Goal: Information Seeking & Learning: Learn about a topic

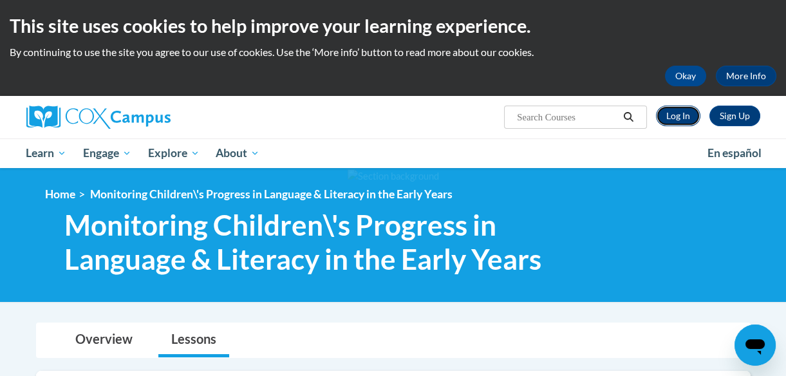
click at [670, 120] on link "Log In" at bounding box center [678, 116] width 44 height 21
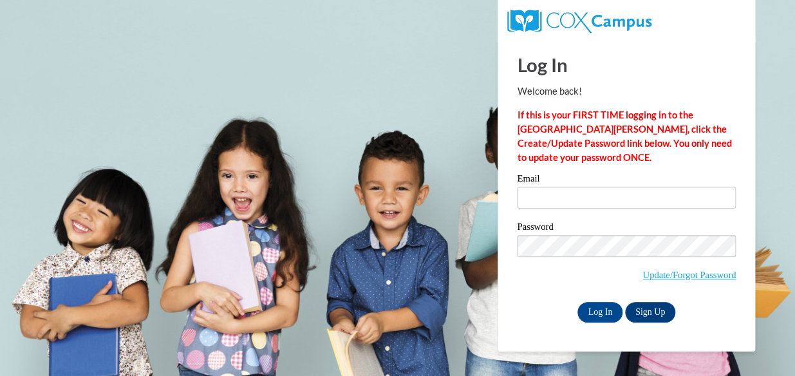
type input "c"
type input "canadymacy2003@gmail.com"
click at [594, 314] on input "Log In" at bounding box center [600, 312] width 45 height 21
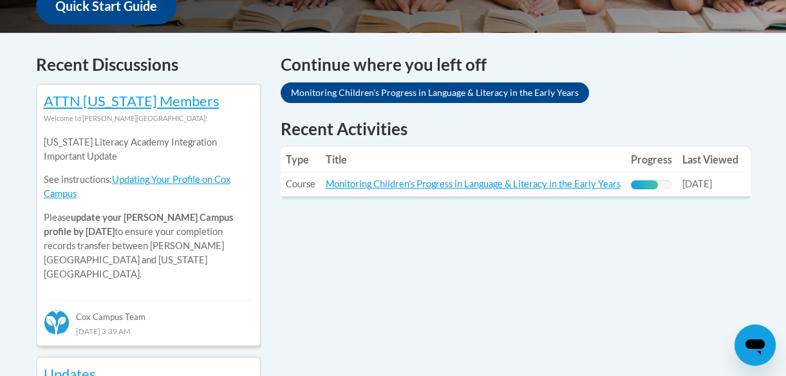
scroll to position [515, 0]
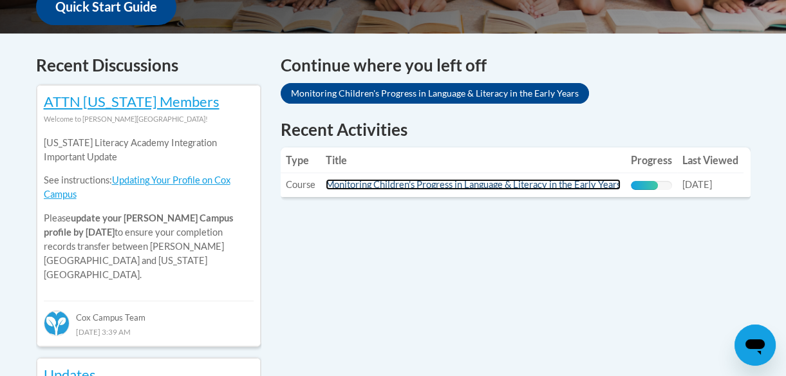
click at [432, 180] on link "Monitoring Children's Progress in Language & Literacy in the Early Years" at bounding box center [473, 184] width 295 height 11
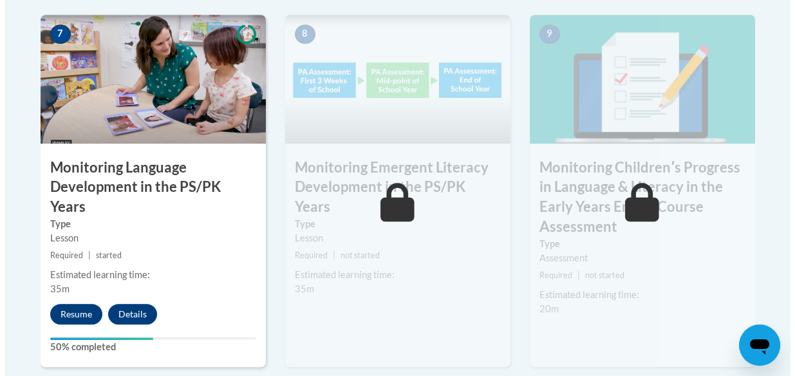
scroll to position [1183, 0]
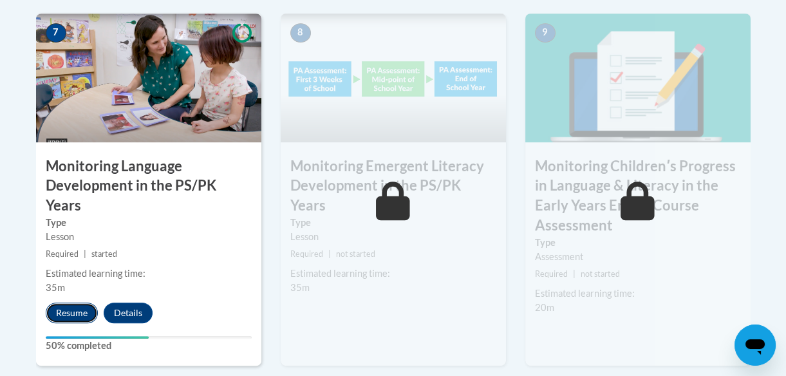
click at [64, 303] on button "Resume" at bounding box center [72, 313] width 52 height 21
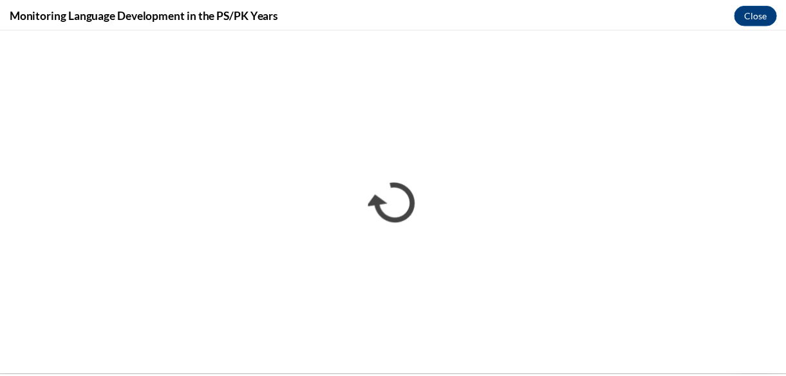
scroll to position [0, 0]
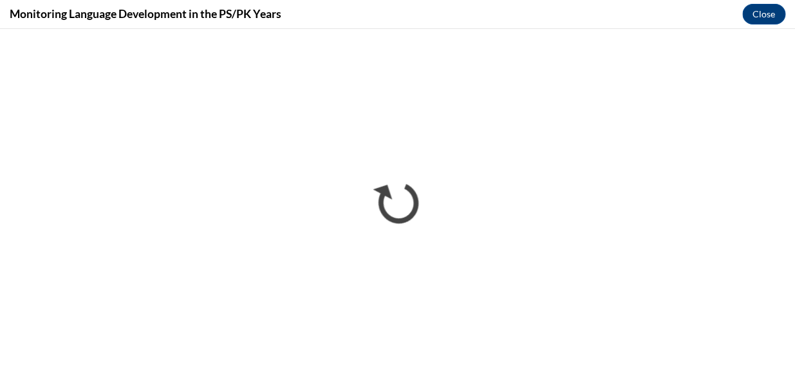
drag, startPoint x: 64, startPoint y: 301, endPoint x: 537, endPoint y: 15, distance: 552.0
click at [537, 15] on div "Monitoring Language Development in the PS/PK Years Close" at bounding box center [397, 14] width 795 height 29
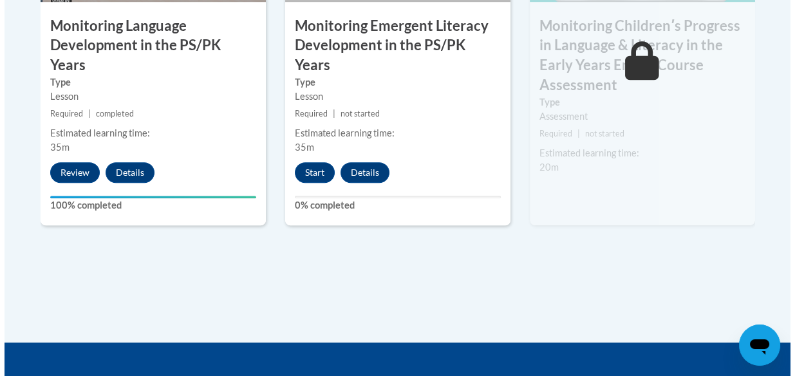
scroll to position [1325, 0]
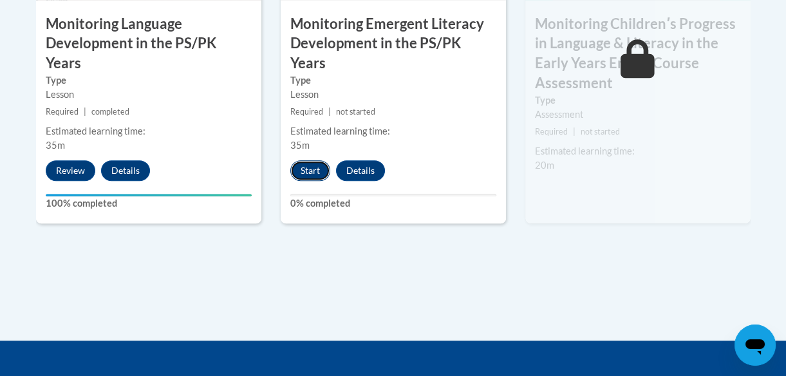
click at [299, 160] on button "Start" at bounding box center [310, 170] width 40 height 21
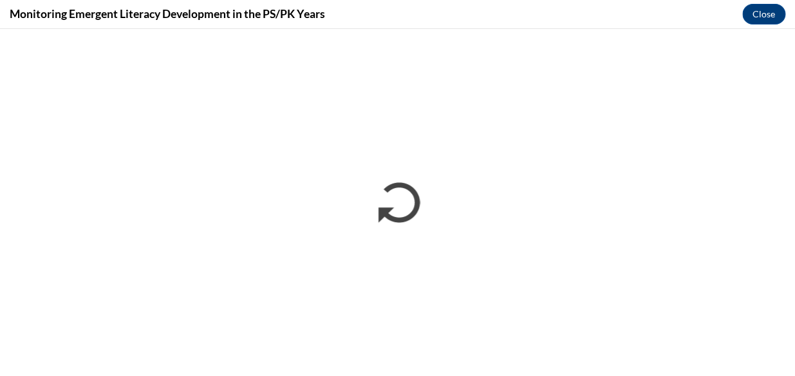
scroll to position [0, 0]
